Goal: Task Accomplishment & Management: Use online tool/utility

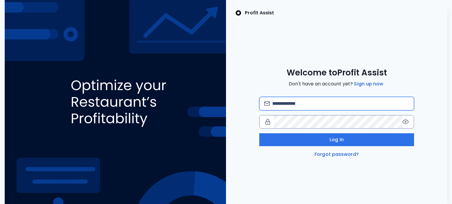
click at [289, 104] on input "email" at bounding box center [340, 103] width 137 height 13
type input "**********"
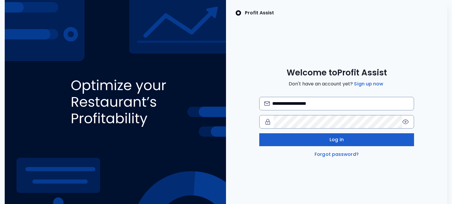
click at [312, 139] on button "Log in" at bounding box center [336, 140] width 155 height 13
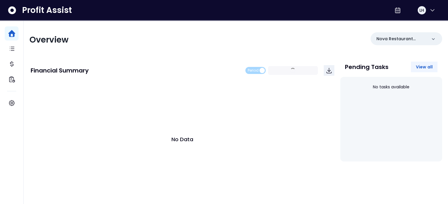
click at [423, 68] on span "View all" at bounding box center [423, 67] width 17 height 6
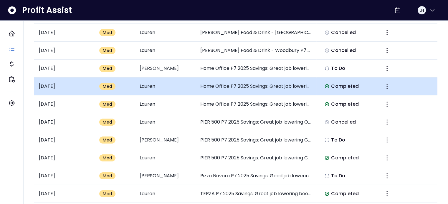
scroll to position [88, 0]
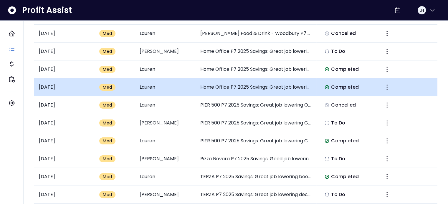
click at [215, 93] on td "Home Office P7 2025 Savings: Great job lowering Meals/Entertainment & Travel by…" at bounding box center [255, 88] width 121 height 18
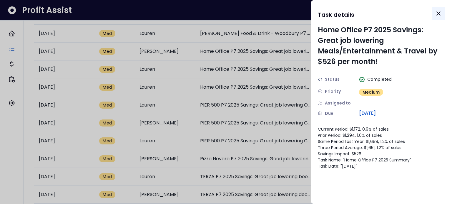
click at [437, 14] on icon "Close" at bounding box center [438, 13] width 7 height 7
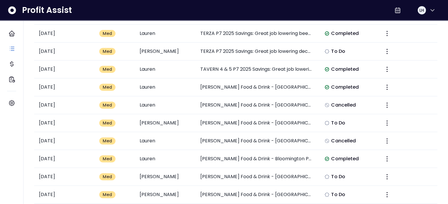
scroll to position [235, 0]
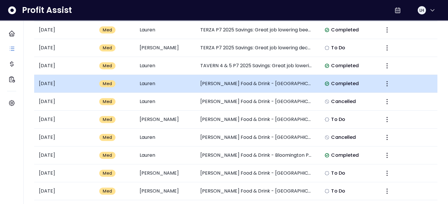
click at [184, 85] on td "Lauren" at bounding box center [165, 84] width 60 height 18
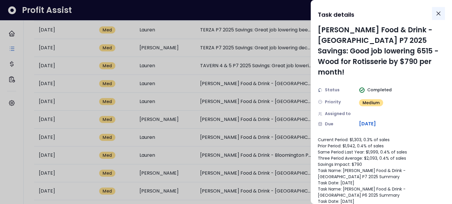
click at [439, 11] on icon "Close" at bounding box center [438, 13] width 7 height 7
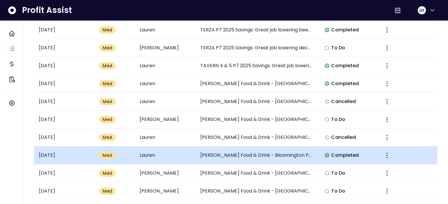
click at [211, 157] on td "[PERSON_NAME] Food & Drink - Bloomington P7 2025 Savings: Good job lowering to …" at bounding box center [255, 156] width 121 height 18
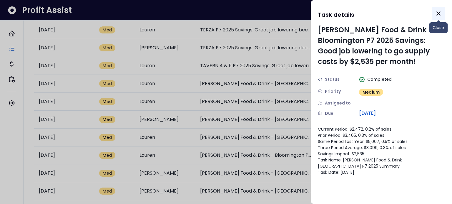
click at [441, 15] on icon "Close" at bounding box center [438, 13] width 7 height 7
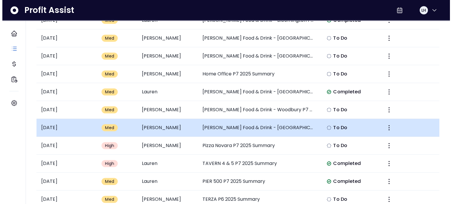
scroll to position [383, 0]
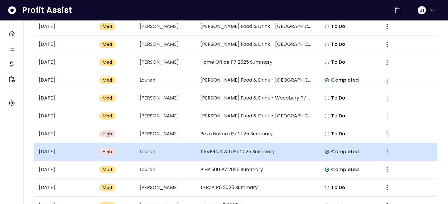
click at [238, 151] on td "TAVERN 4 & 5 P7 2025 Summary" at bounding box center [255, 152] width 121 height 18
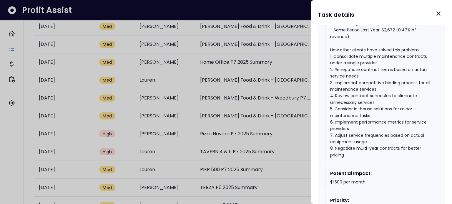
scroll to position [885, 0]
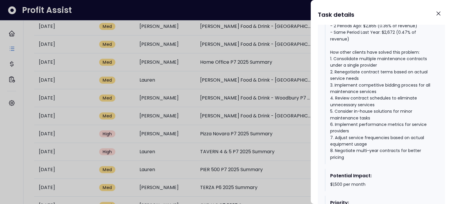
click at [378, 73] on div "- Current Period: $2,978 (0.55% of revenue) - Last Period: $430 (0.07% of reven…" at bounding box center [381, 85] width 103 height 152
